Goal: Task Accomplishment & Management: Use online tool/utility

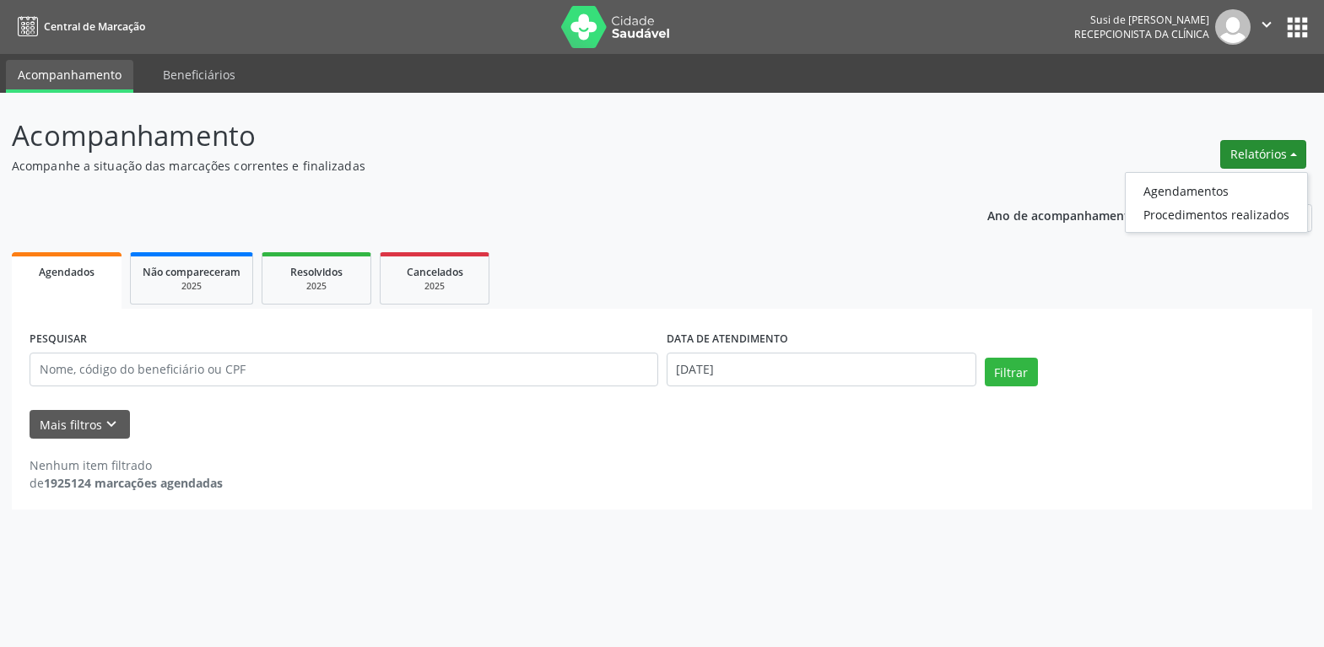
click at [1190, 187] on link "Agendamentos" at bounding box center [1216, 191] width 181 height 24
select select "8"
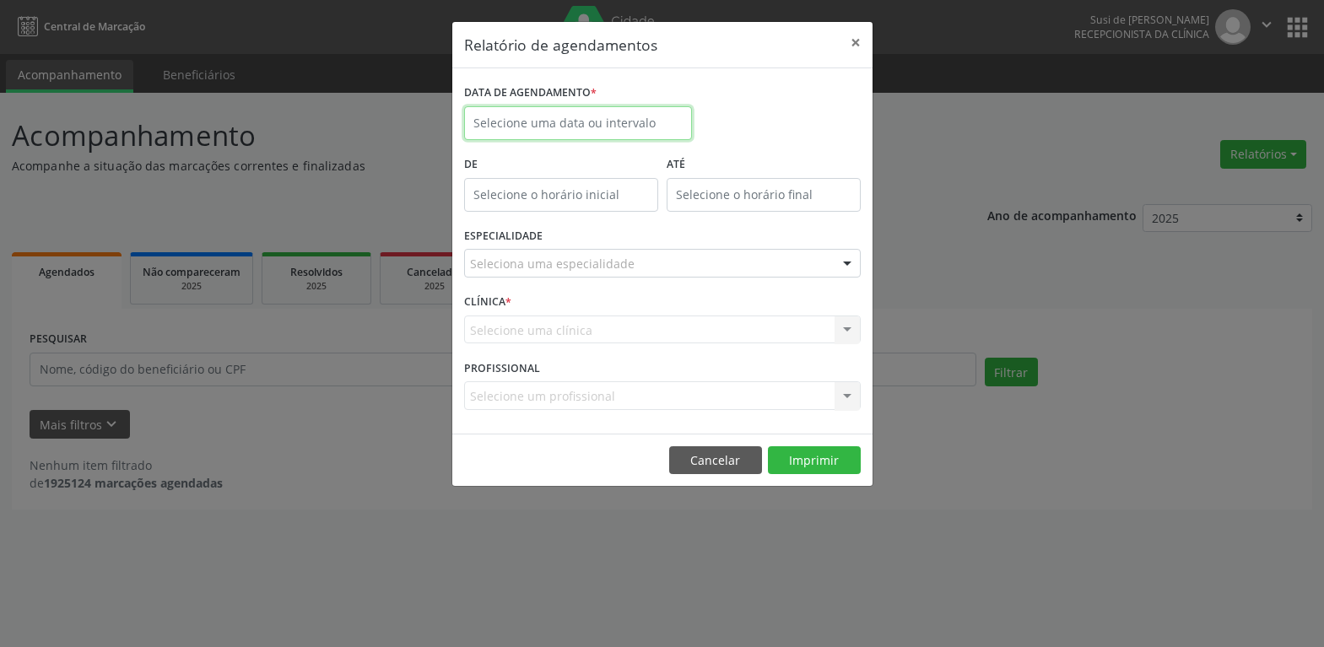
click at [619, 121] on input "text" at bounding box center [578, 123] width 228 height 34
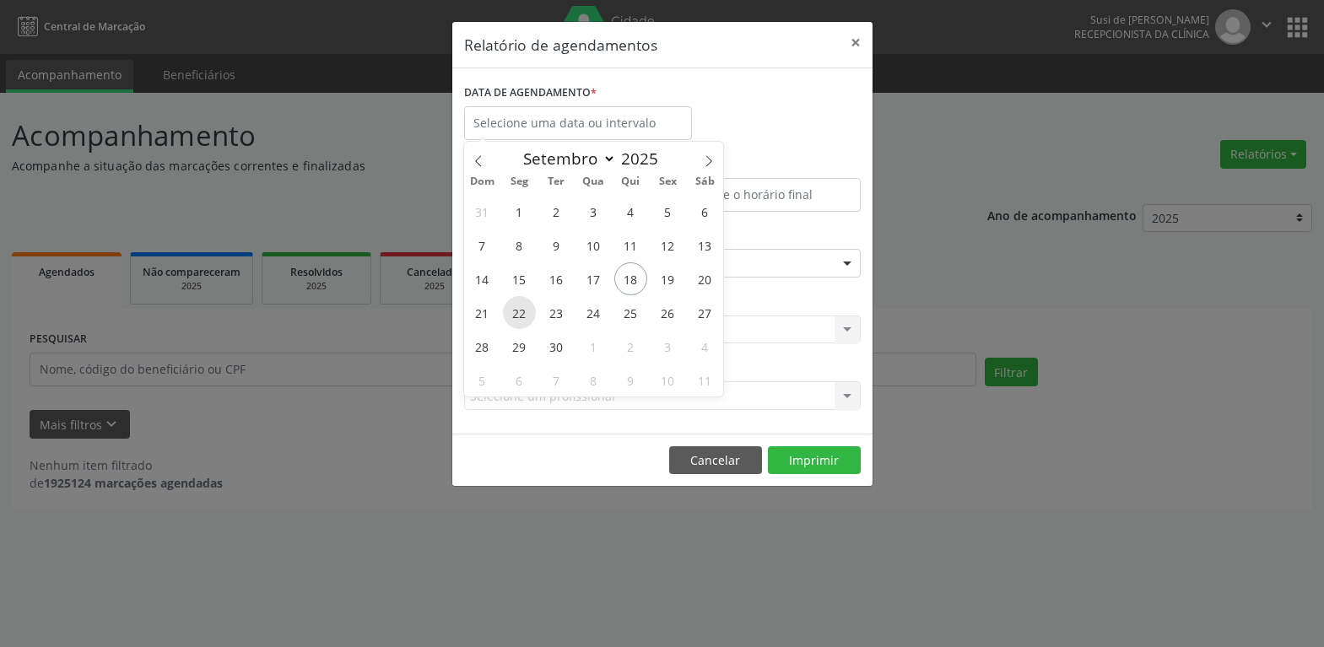
click at [521, 315] on span "22" at bounding box center [519, 312] width 33 height 33
type input "22/09/2025"
click at [521, 315] on span "22" at bounding box center [519, 312] width 33 height 33
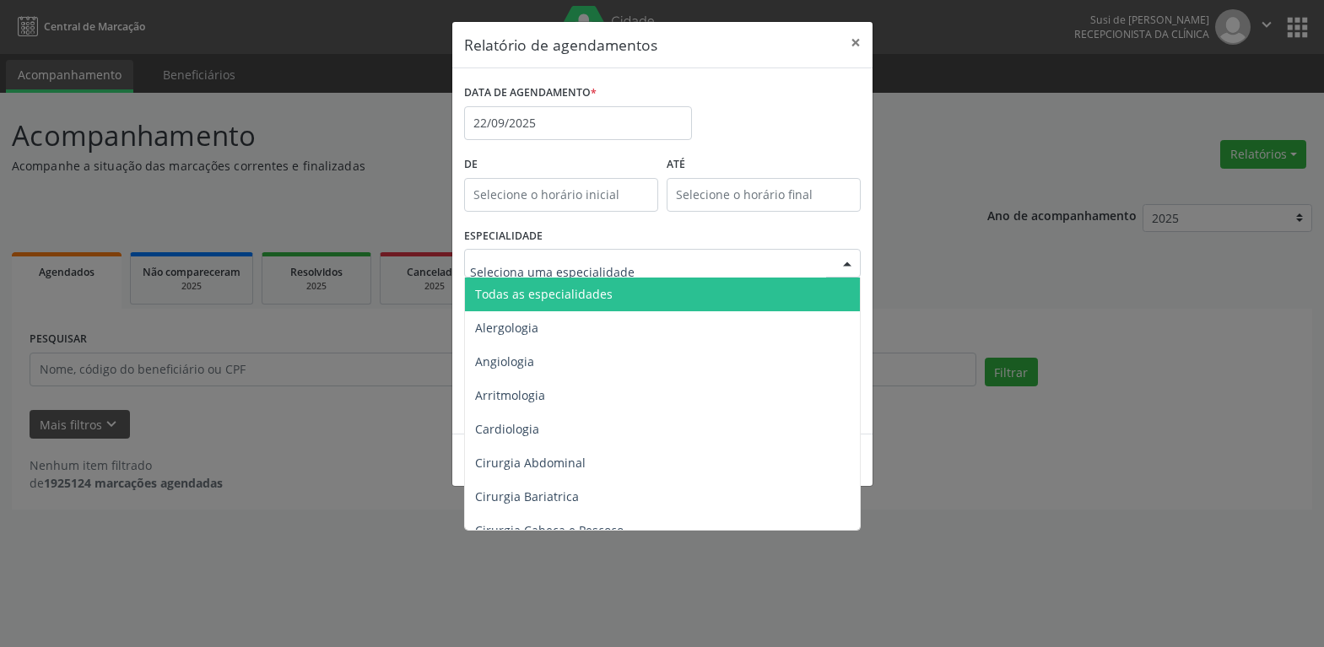
click at [842, 263] on div at bounding box center [847, 264] width 25 height 29
click at [651, 304] on span "Todas as especialidades" at bounding box center [663, 295] width 397 height 34
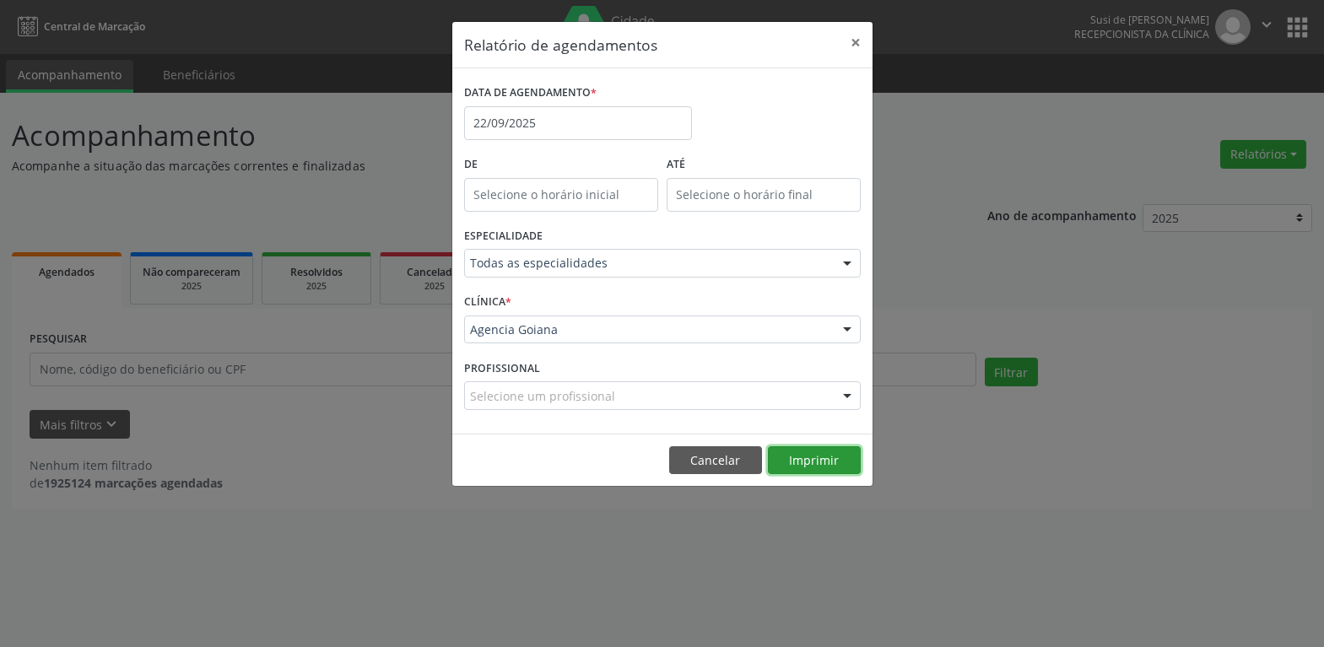
click at [814, 462] on button "Imprimir" at bounding box center [814, 460] width 93 height 29
